Goal: Task Accomplishment & Management: Manage account settings

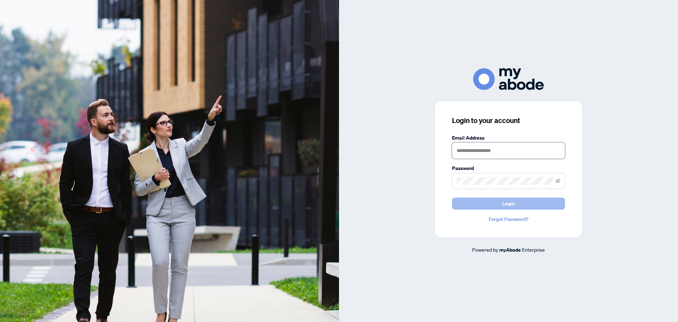
type input "**********"
drag, startPoint x: 510, startPoint y: 202, endPoint x: 507, endPoint y: 203, distance: 3.9
click at [510, 203] on span "Login" at bounding box center [508, 203] width 13 height 11
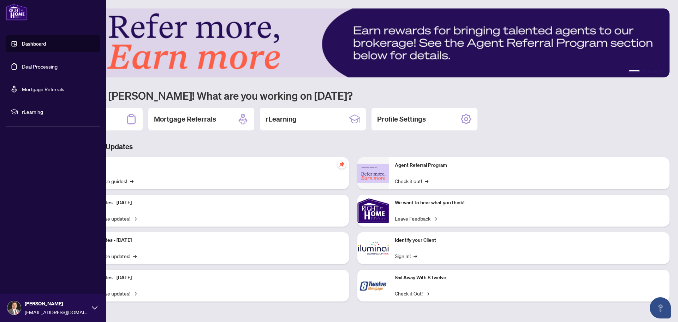
click at [37, 65] on link "Deal Processing" at bounding box center [40, 66] width 36 height 6
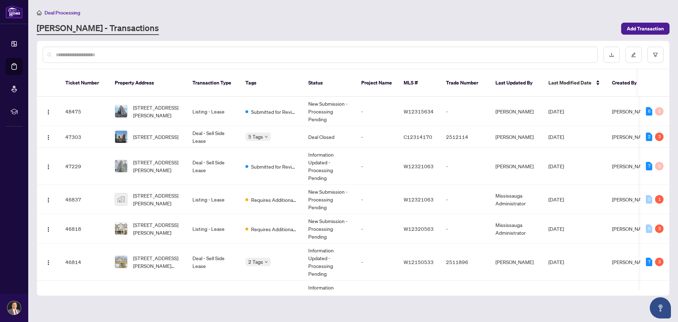
click at [115, 52] on input "text" at bounding box center [324, 55] width 536 height 8
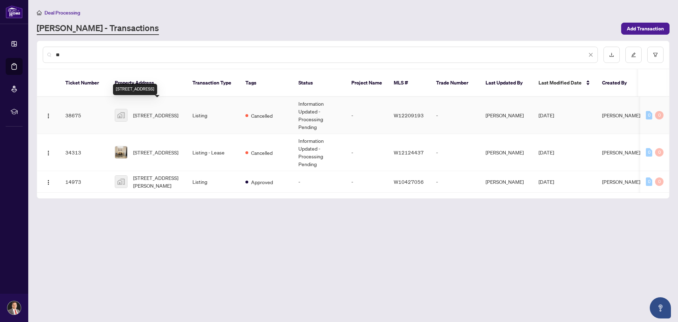
type input "**"
click at [150, 111] on span "[STREET_ADDRESS]" at bounding box center [155, 115] width 45 height 8
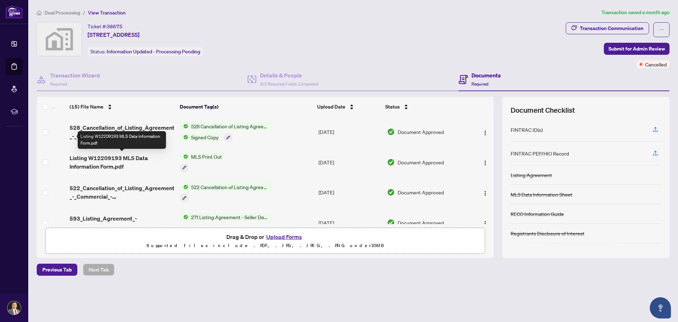
click at [115, 158] on span "Listing W12209193 MLS Data Information Form.pdf" at bounding box center [122, 162] width 105 height 17
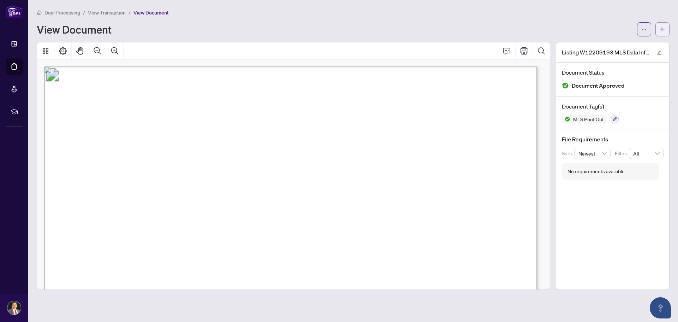
click at [663, 29] on icon "arrow-left" at bounding box center [662, 29] width 5 height 5
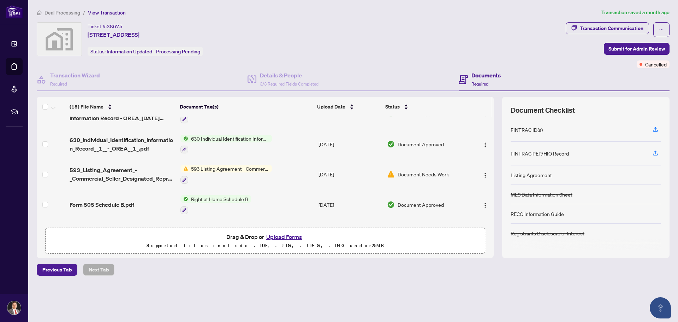
scroll to position [212, 0]
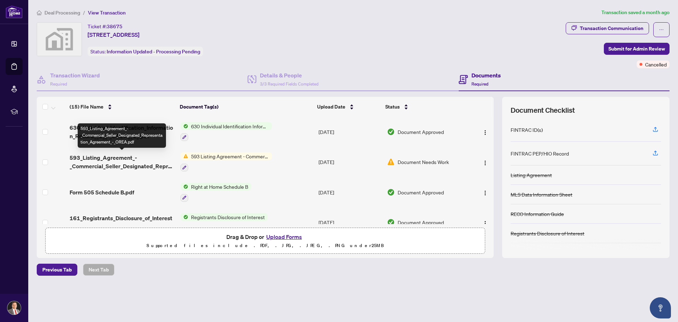
click at [128, 160] on span "593_Listing_Agreement_-_Commercial_Seller_Designated_Representation_Agreement_-…" at bounding box center [122, 161] width 105 height 17
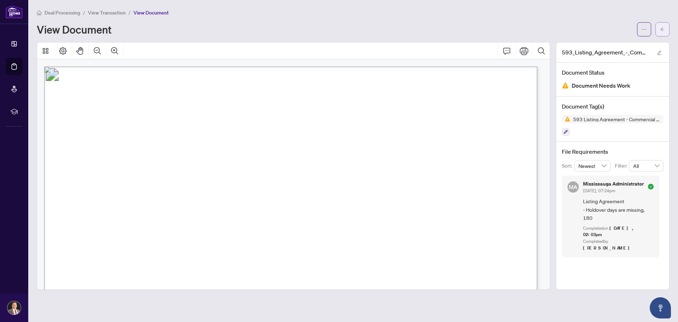
click at [663, 27] on icon "arrow-left" at bounding box center [662, 29] width 5 height 5
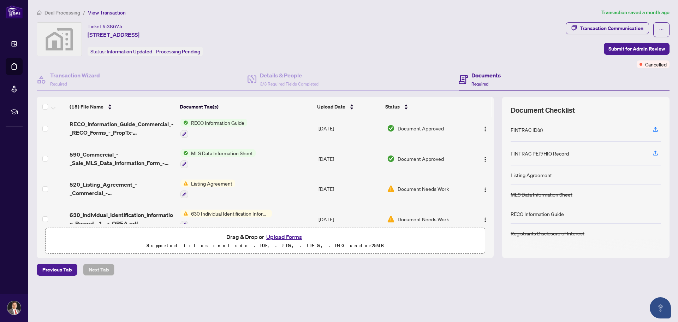
scroll to position [347, 0]
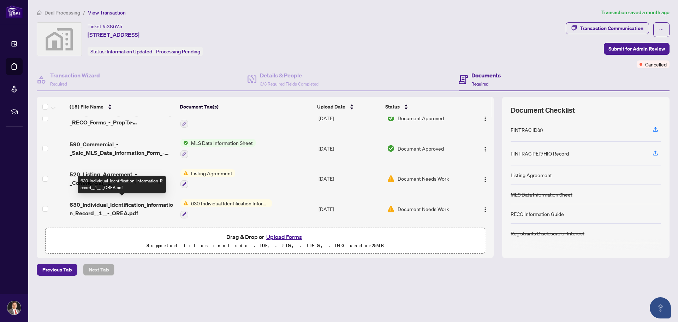
click at [113, 203] on span "630_Individual_Identification_Information_Record__1__-_OREA.pdf" at bounding box center [122, 208] width 105 height 17
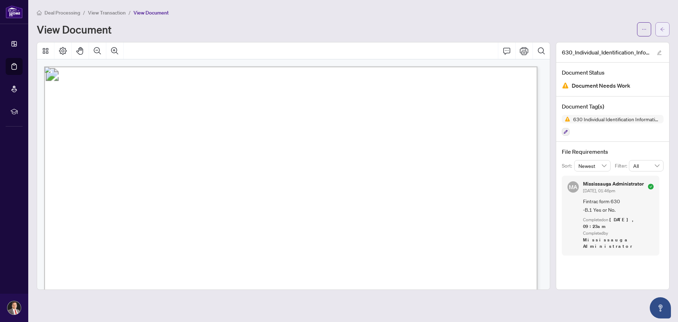
click at [663, 29] on icon "arrow-left" at bounding box center [662, 29] width 5 height 5
